Goal: Transaction & Acquisition: Book appointment/travel/reservation

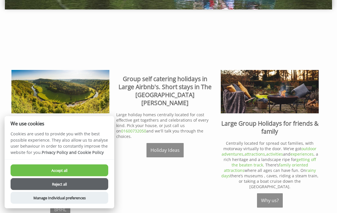
click at [89, 177] on button "Accept all" at bounding box center [60, 171] width 98 height 12
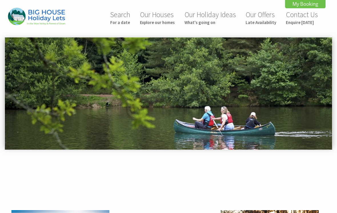
click at [128, 16] on link "Search For a date" at bounding box center [120, 17] width 20 height 15
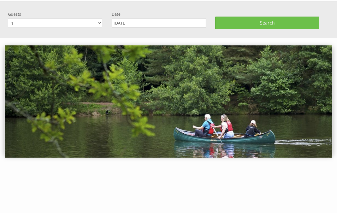
scroll to position [37, 0]
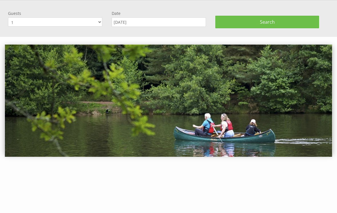
click at [98, 23] on select "1 2 3 4 5 6 7 8 9 10 11 12 13 14 15 16 17 18 19 20 21 22 23 24 25 26 27 28 29 3…" at bounding box center [55, 21] width 94 height 9
select select "11"
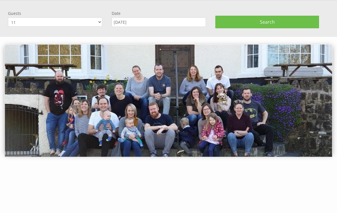
click at [183, 23] on input "[DATE]" at bounding box center [159, 21] width 94 height 9
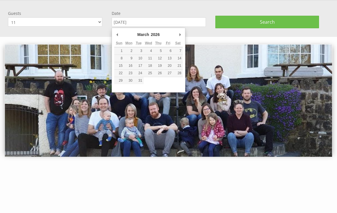
type input "[DATE]"
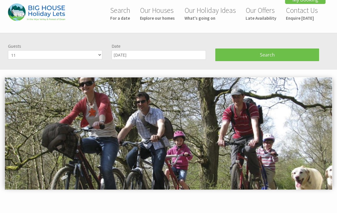
scroll to position [0, 0]
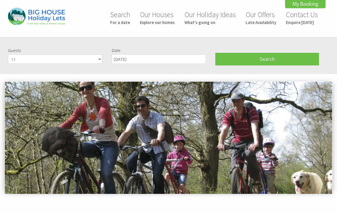
click at [273, 61] on span "Search" at bounding box center [267, 59] width 15 height 6
